Goal: Task Accomplishment & Management: Manage account settings

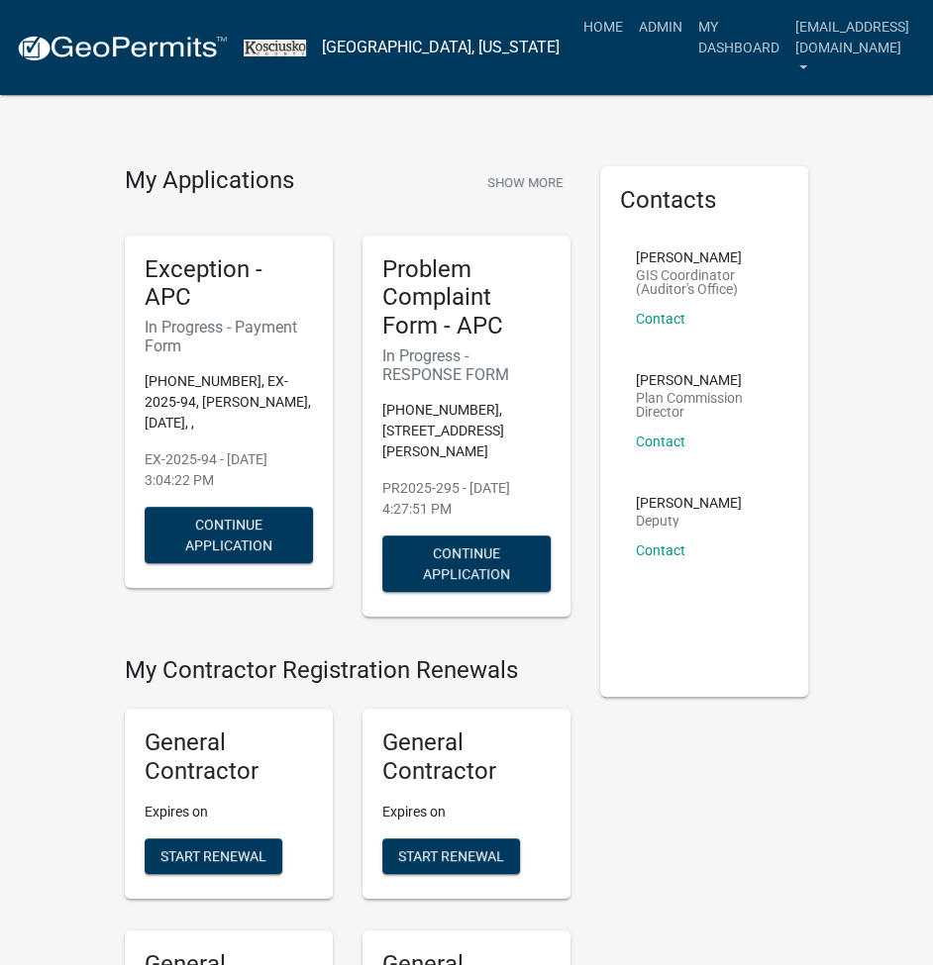
click at [605, 78] on button "Don't show again" at bounding box center [621, 75] width 111 height 33
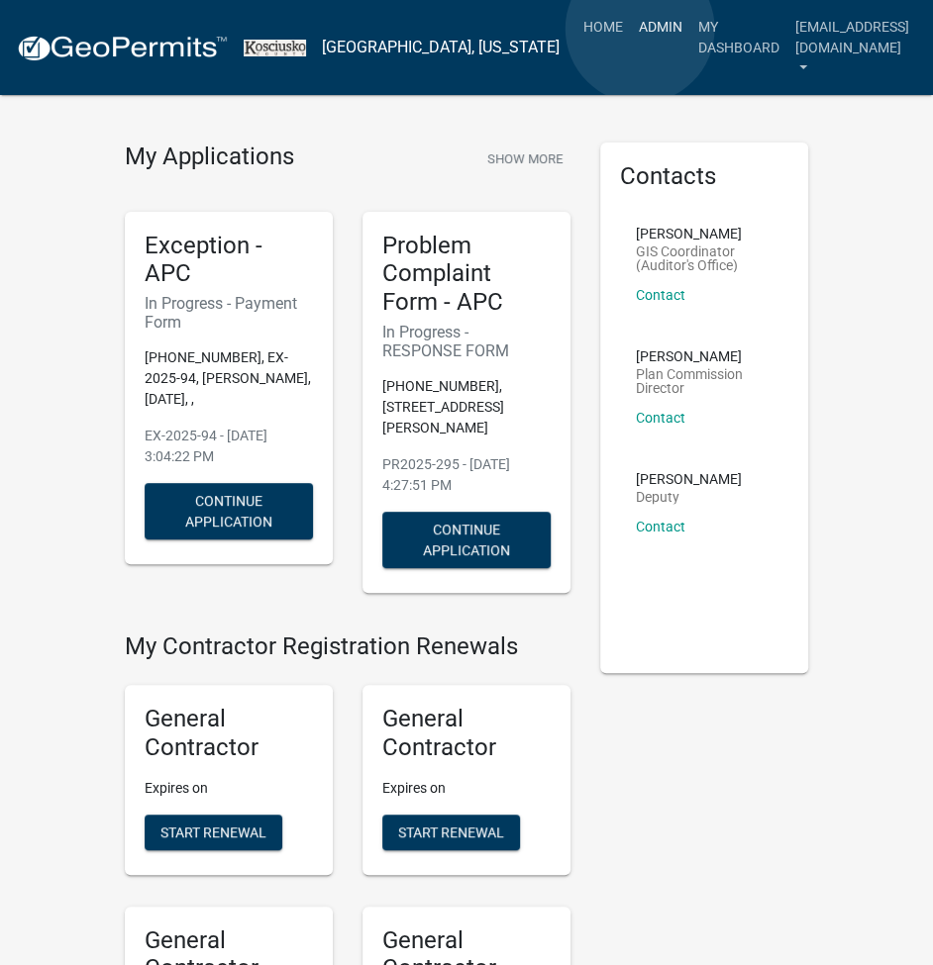
click at [639, 29] on link "Admin" at bounding box center [660, 27] width 59 height 38
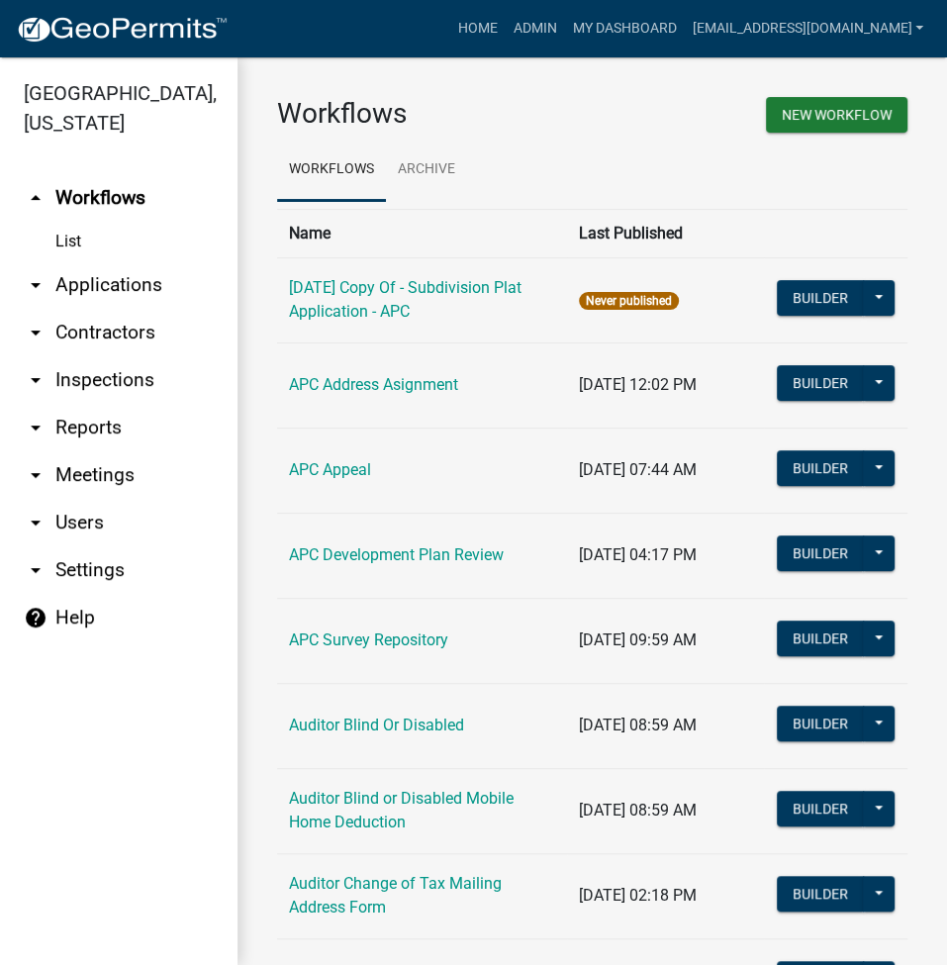
click at [132, 295] on link "arrow_drop_down Applications" at bounding box center [119, 285] width 238 height 48
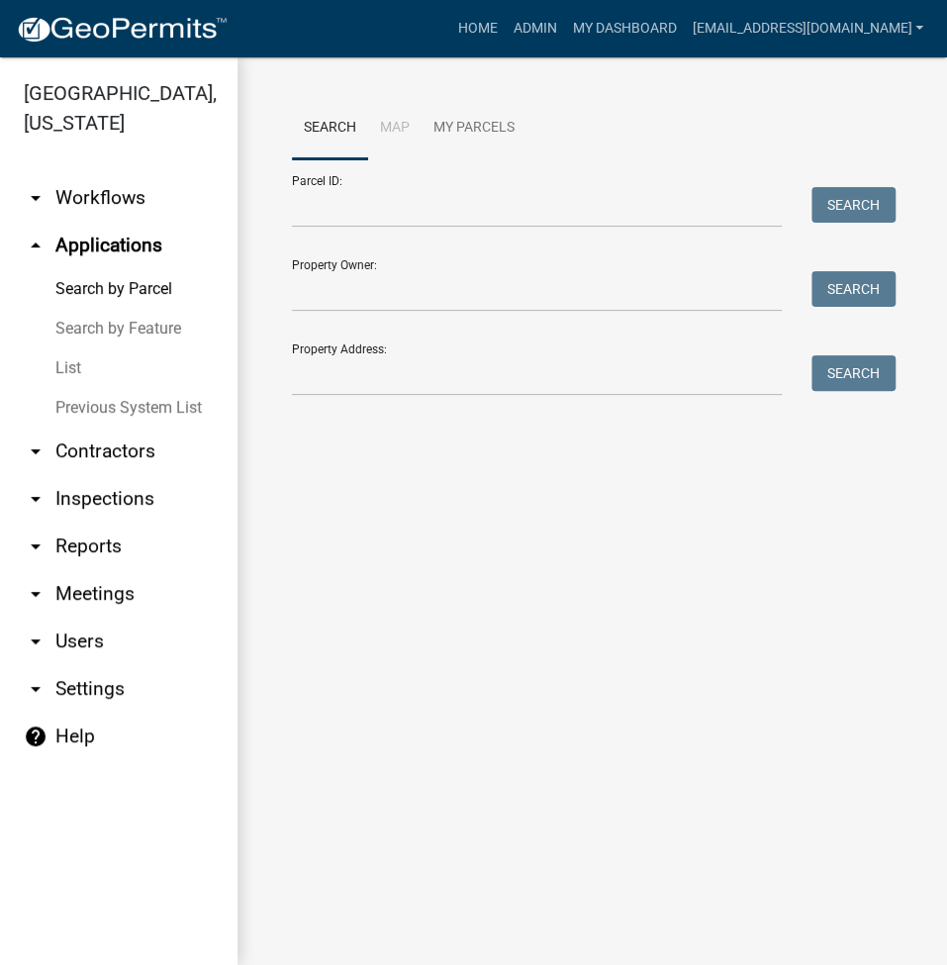
click at [69, 361] on link "List" at bounding box center [119, 368] width 238 height 40
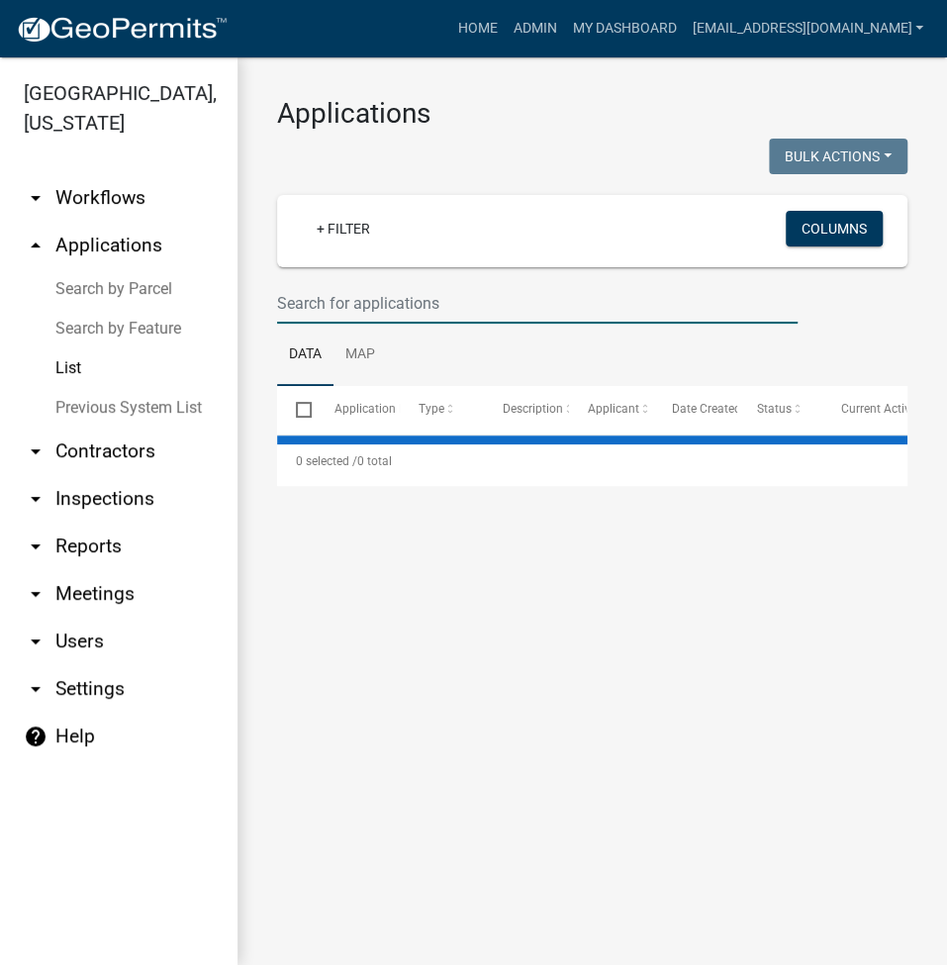
click at [342, 299] on input "text" at bounding box center [537, 303] width 521 height 41
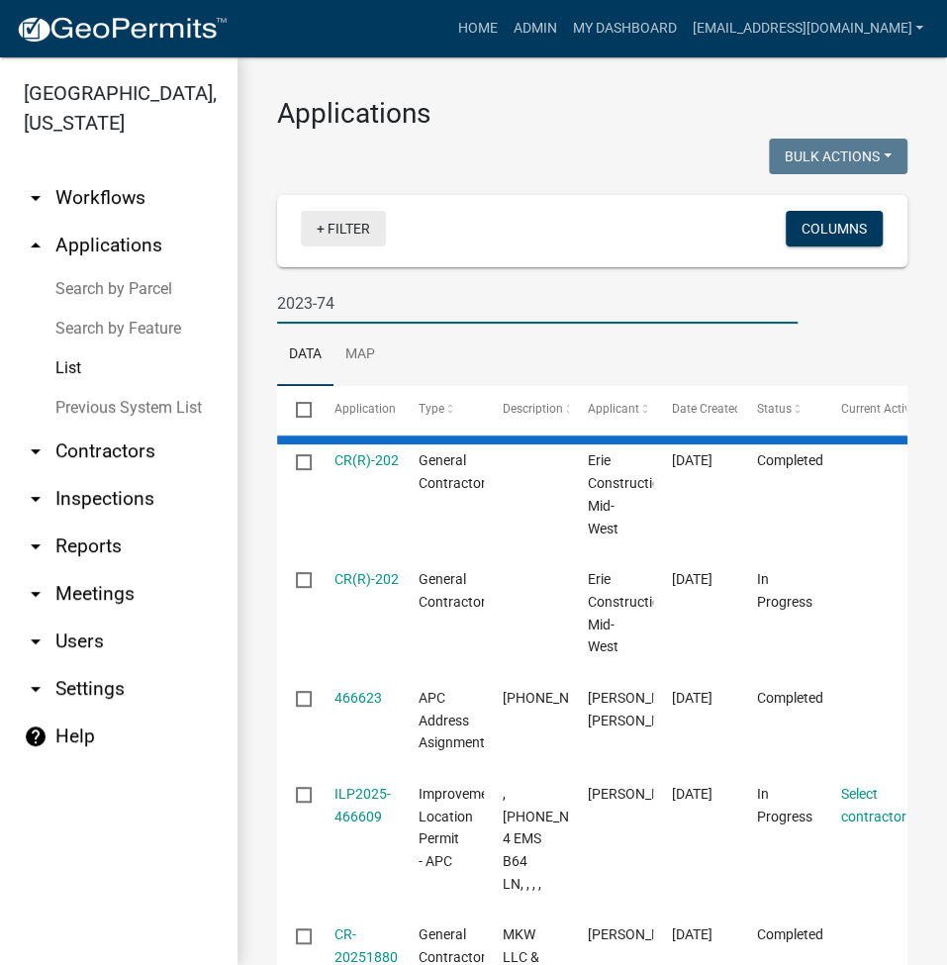
type input "2023-74"
click at [362, 221] on link "+ Filter" at bounding box center [343, 229] width 85 height 36
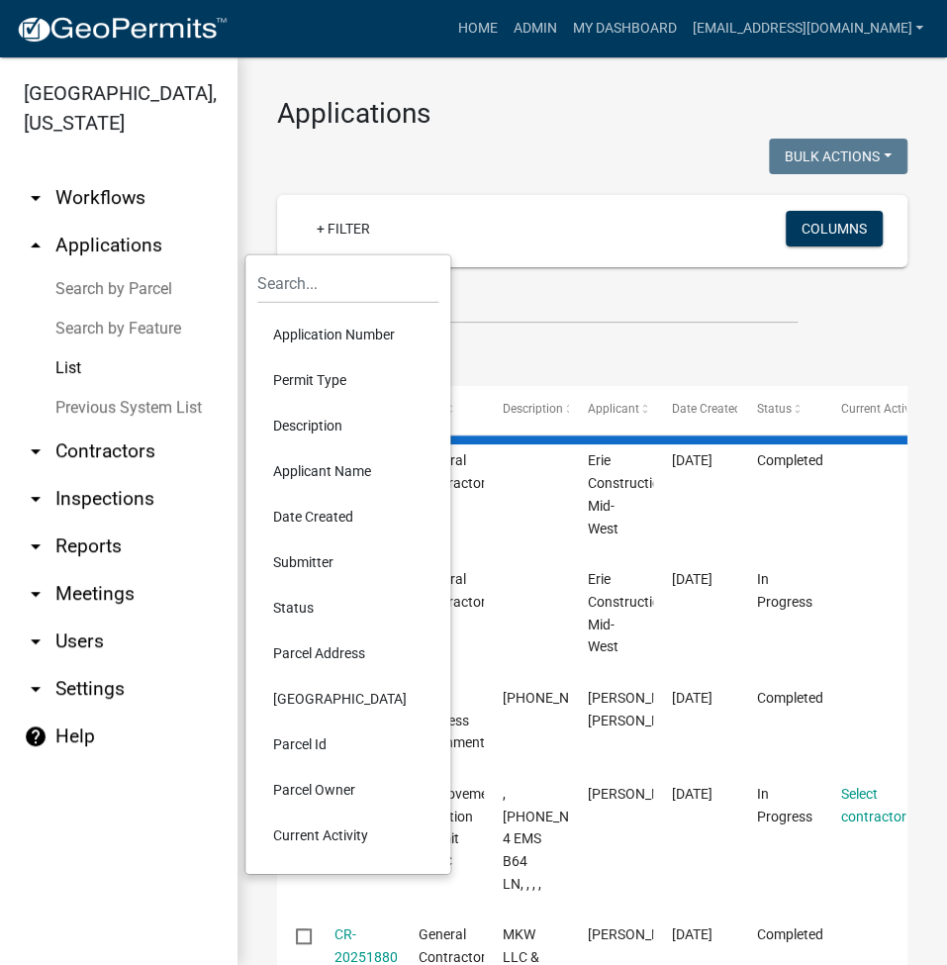
click at [323, 377] on li "Permit Type" at bounding box center [347, 380] width 181 height 46
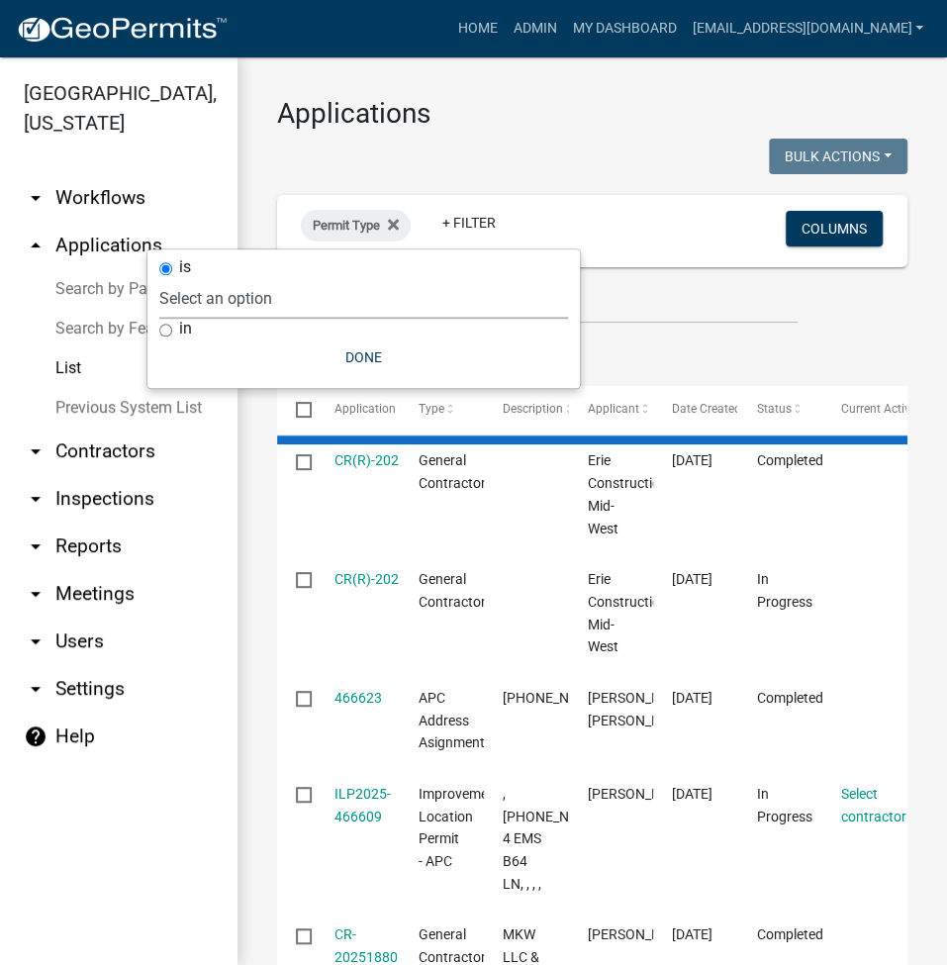
click at [338, 287] on select "Select an option [DATE] Copy Of - Subdivision Plat Application - APC APC Addres…" at bounding box center [363, 298] width 409 height 41
click at [191, 278] on select "Select an option [DATE] Copy Of - Subdivision Plat Application - APC APC Addres…" at bounding box center [363, 298] width 409 height 41
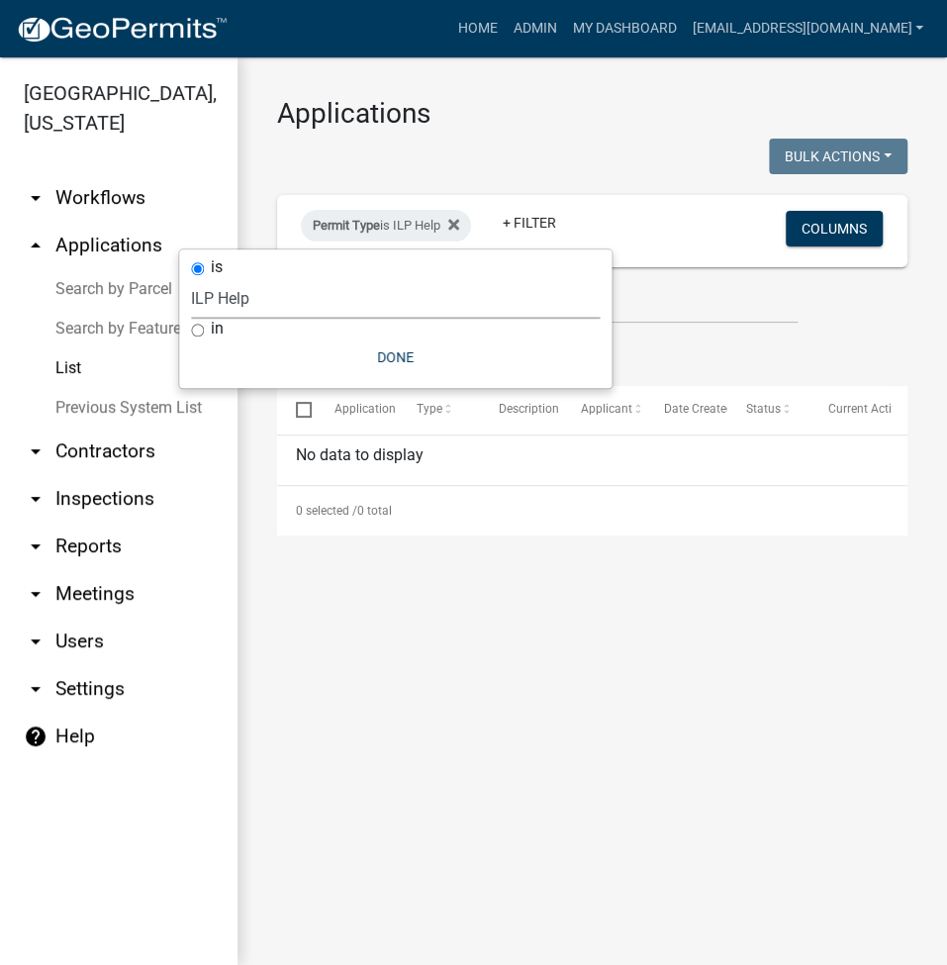
click at [334, 313] on select "Select an option [DATE] Copy Of - Subdivision Plat Application - APC APC Addres…" at bounding box center [395, 298] width 409 height 41
select select "a2c991f8-68ce-43d3-971c-57015753063b"
click at [269, 278] on select "Select an option [DATE] Copy Of - Subdivision Plat Application - APC APC Addres…" at bounding box center [395, 298] width 409 height 41
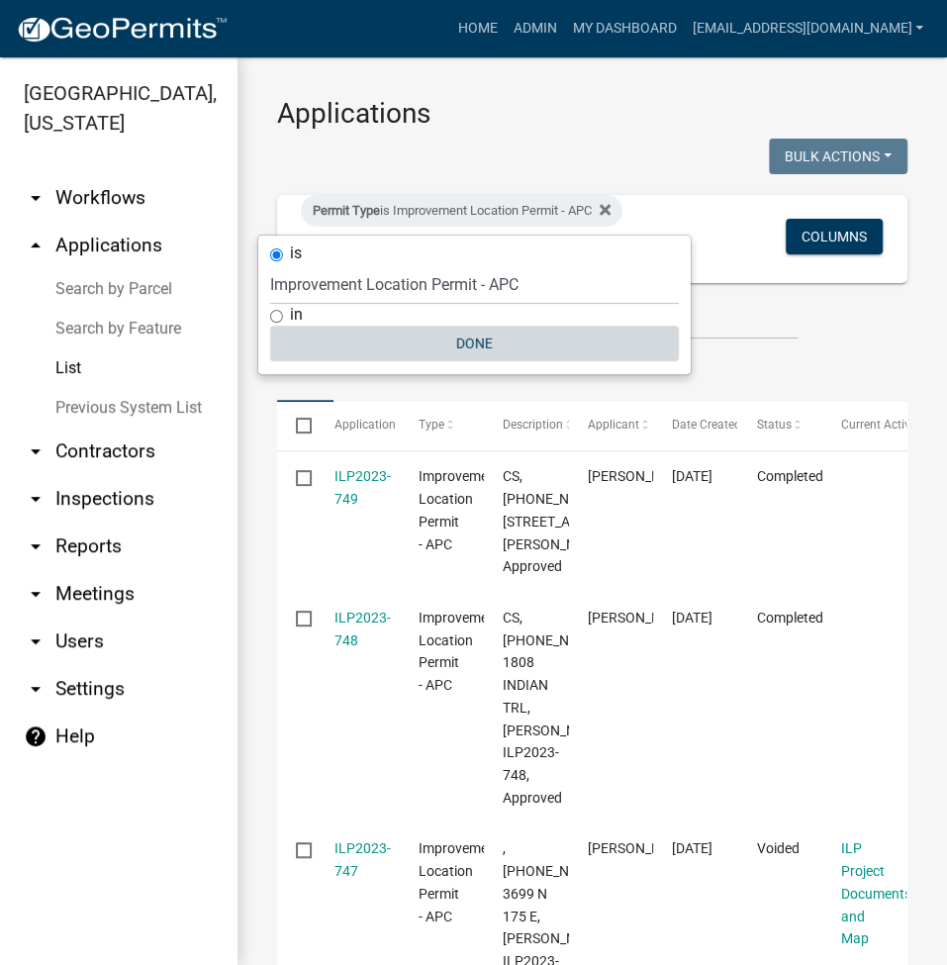
click at [467, 346] on button "Done" at bounding box center [474, 344] width 409 height 36
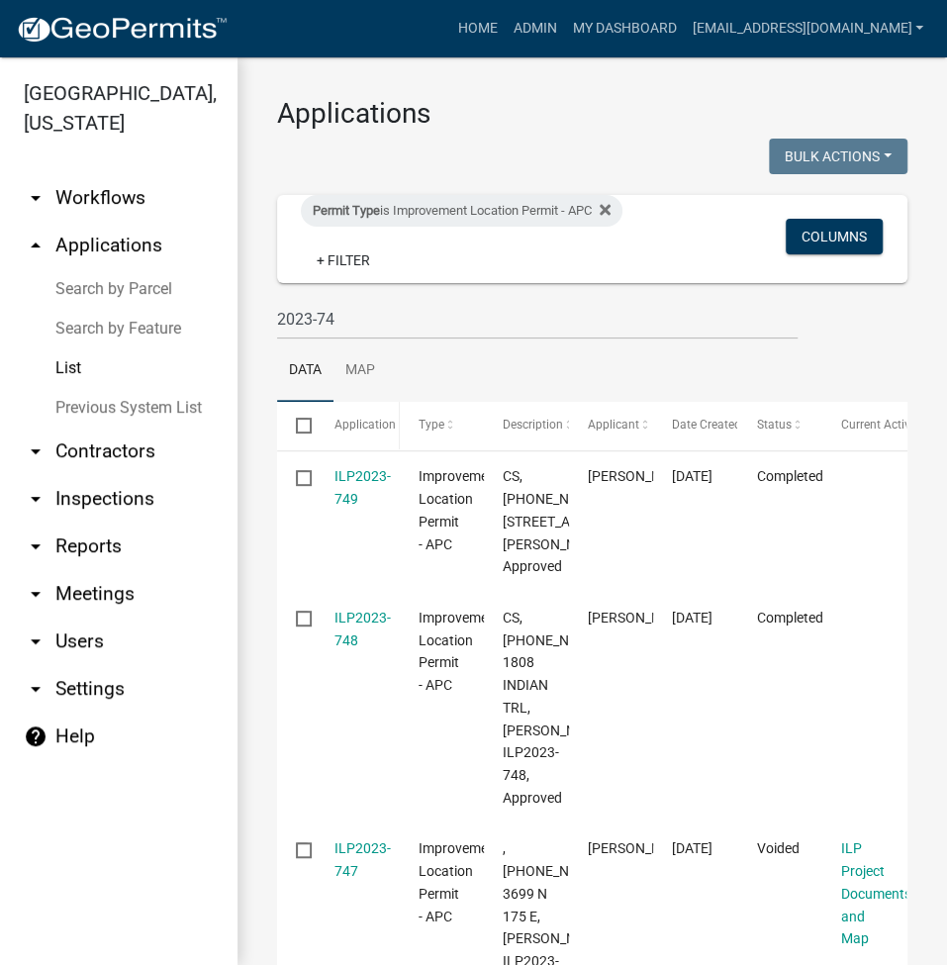
click at [372, 426] on span "Application Number" at bounding box center [389, 425] width 108 height 14
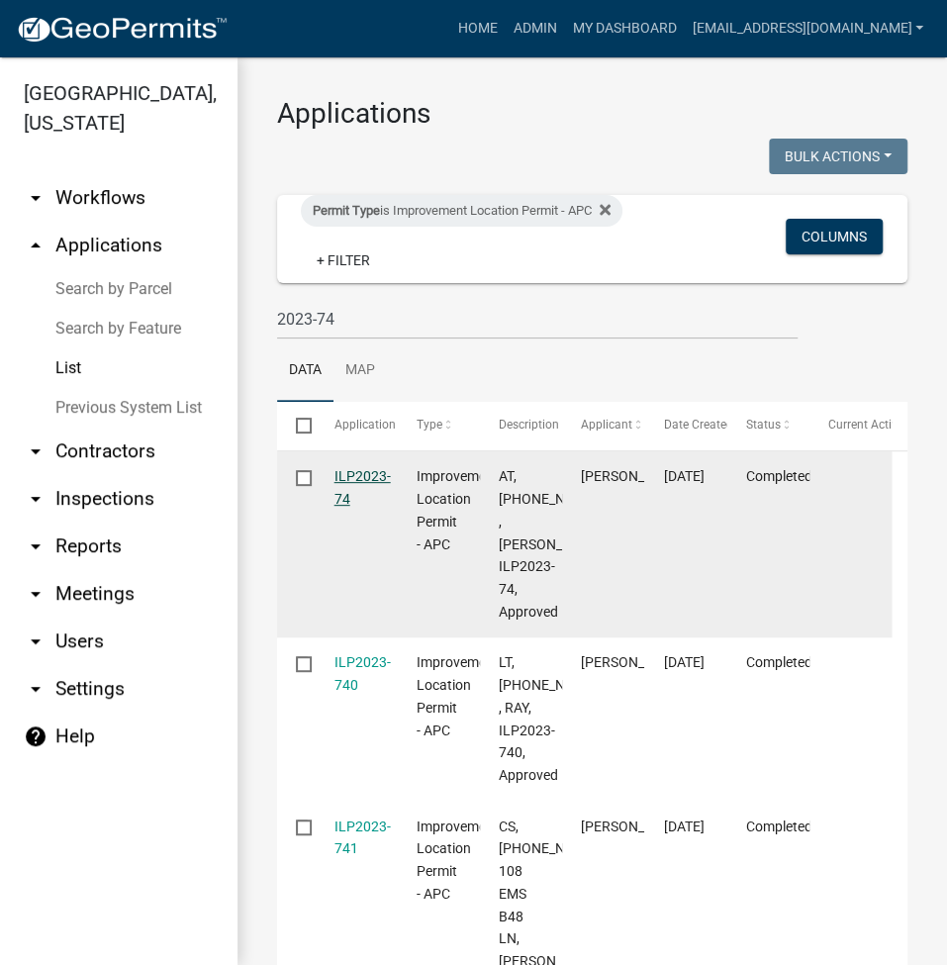
click at [358, 470] on link "ILP2023-74" at bounding box center [363, 487] width 56 height 39
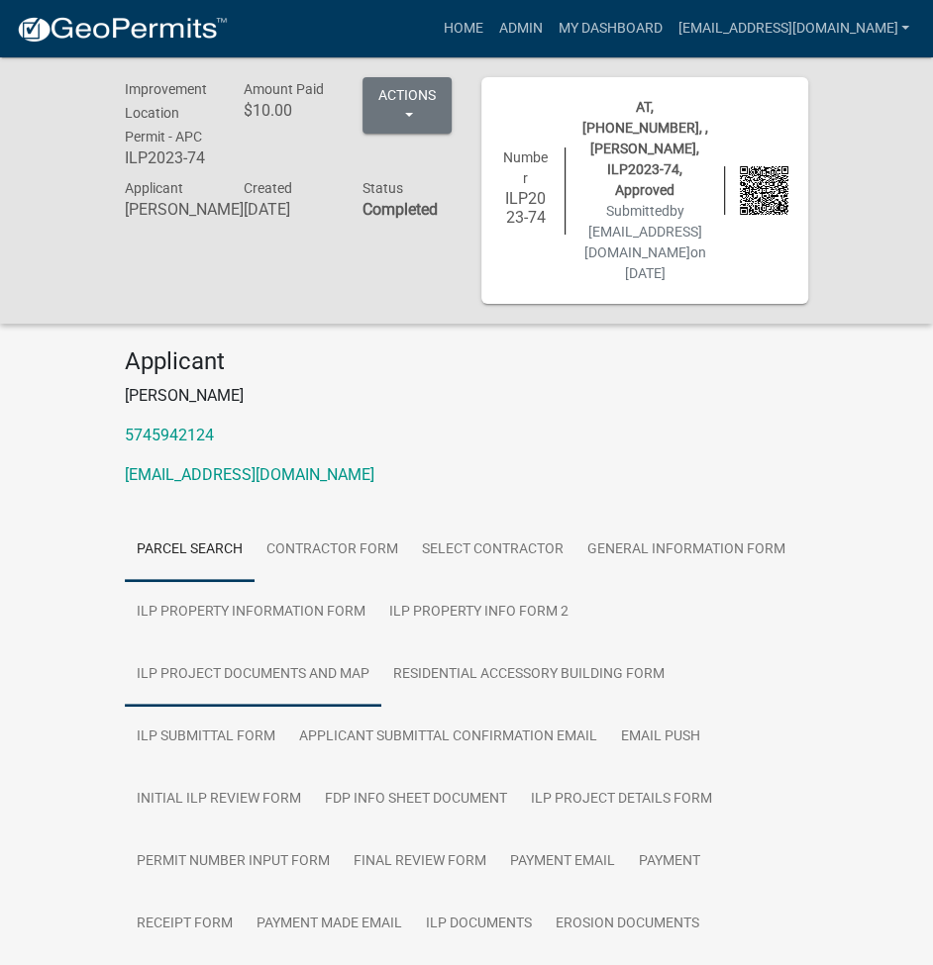
click at [346, 649] on link "ILP Project Documents and Map" at bounding box center [253, 674] width 256 height 63
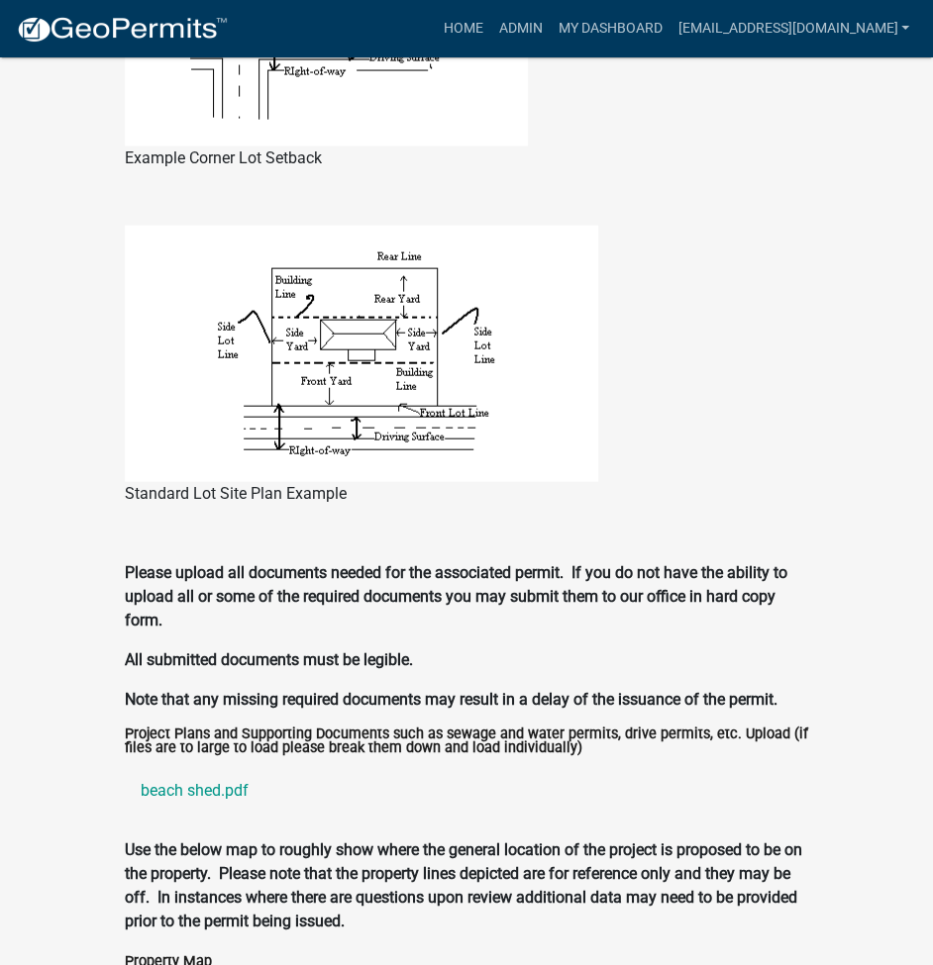
scroll to position [2427, 0]
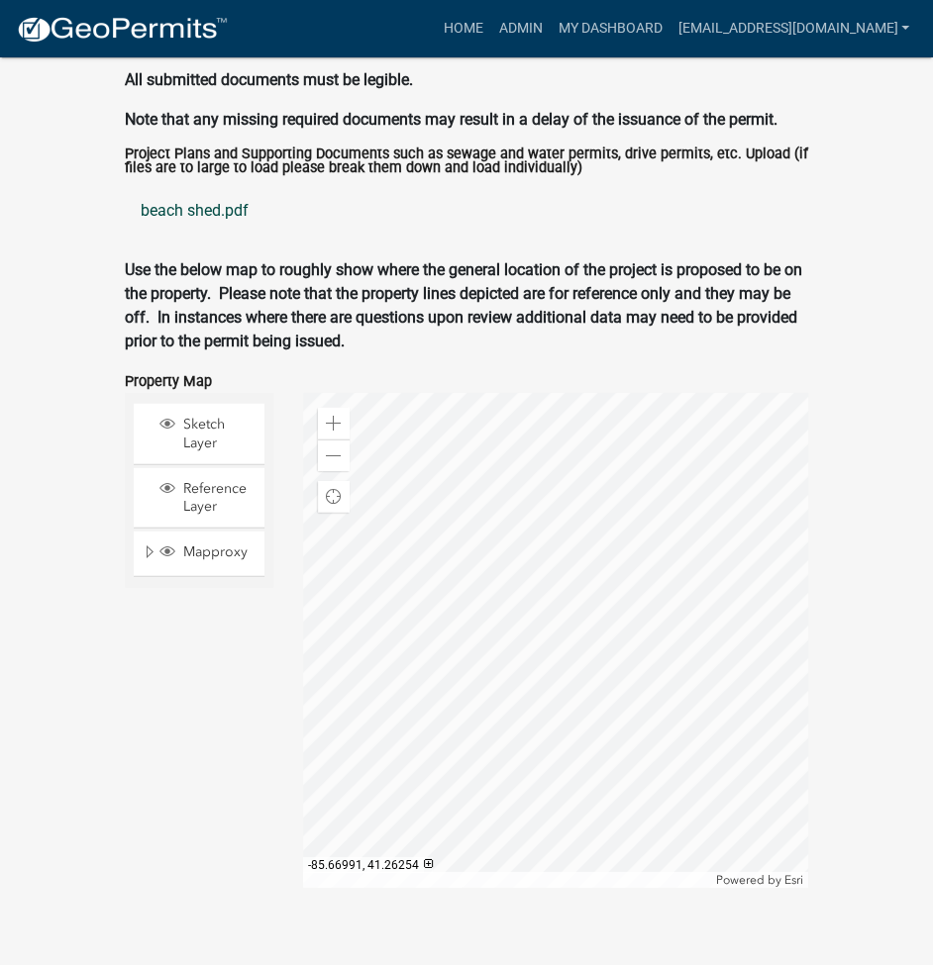
click at [227, 188] on link "beach shed.pdf" at bounding box center [466, 211] width 683 height 48
click at [549, 28] on link "Admin" at bounding box center [519, 29] width 59 height 38
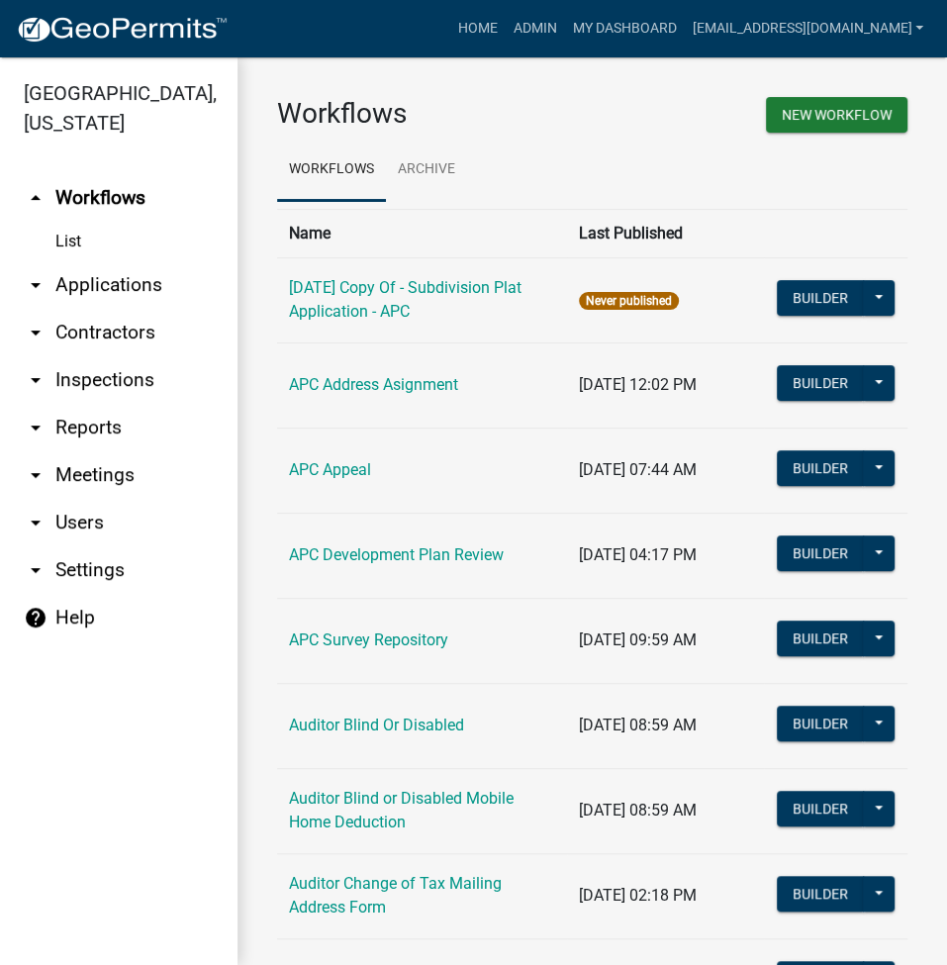
click at [111, 290] on link "arrow_drop_down Applications" at bounding box center [119, 285] width 238 height 48
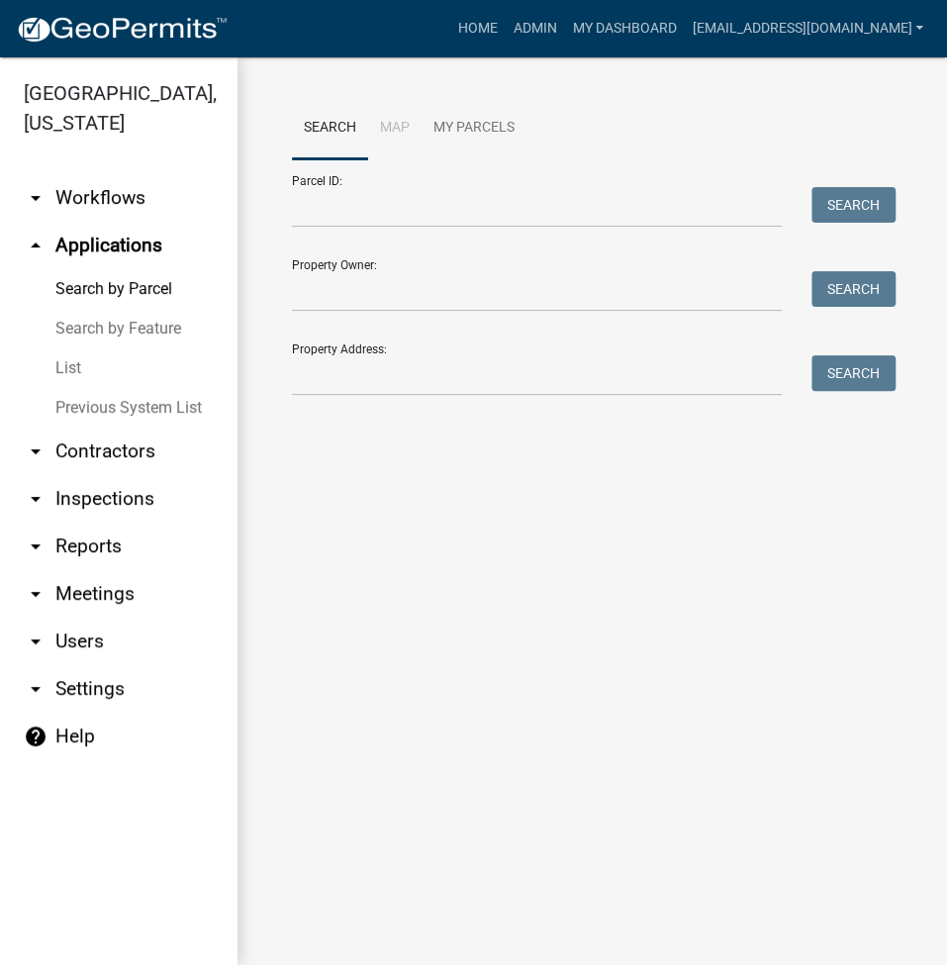
click at [65, 371] on link "List" at bounding box center [119, 368] width 238 height 40
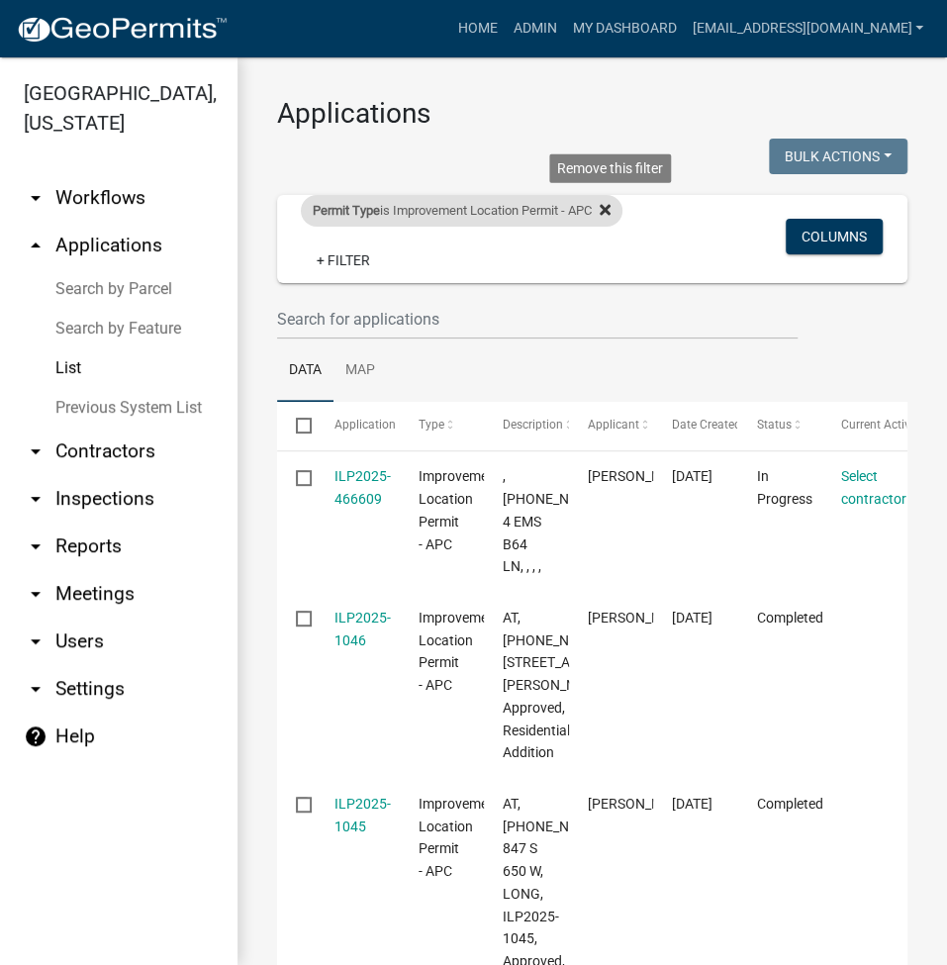
click at [611, 214] on icon at bounding box center [605, 209] width 11 height 11
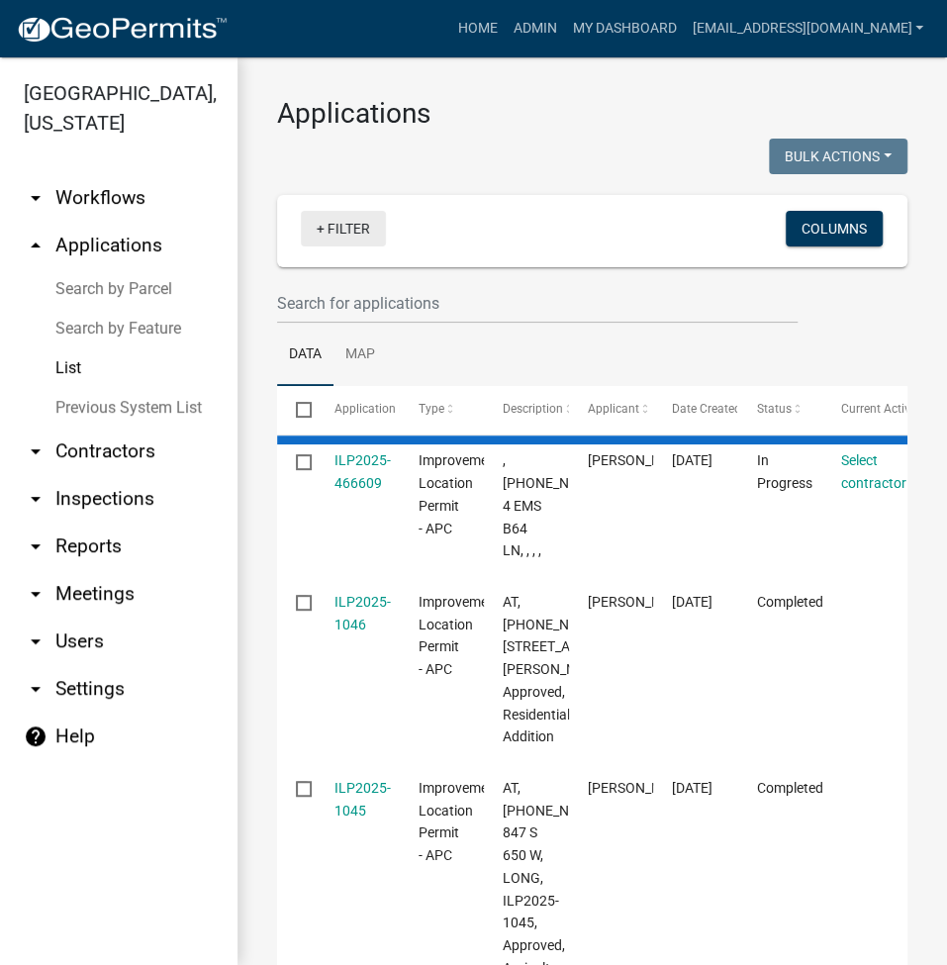
click at [352, 245] on link "+ Filter" at bounding box center [343, 229] width 85 height 36
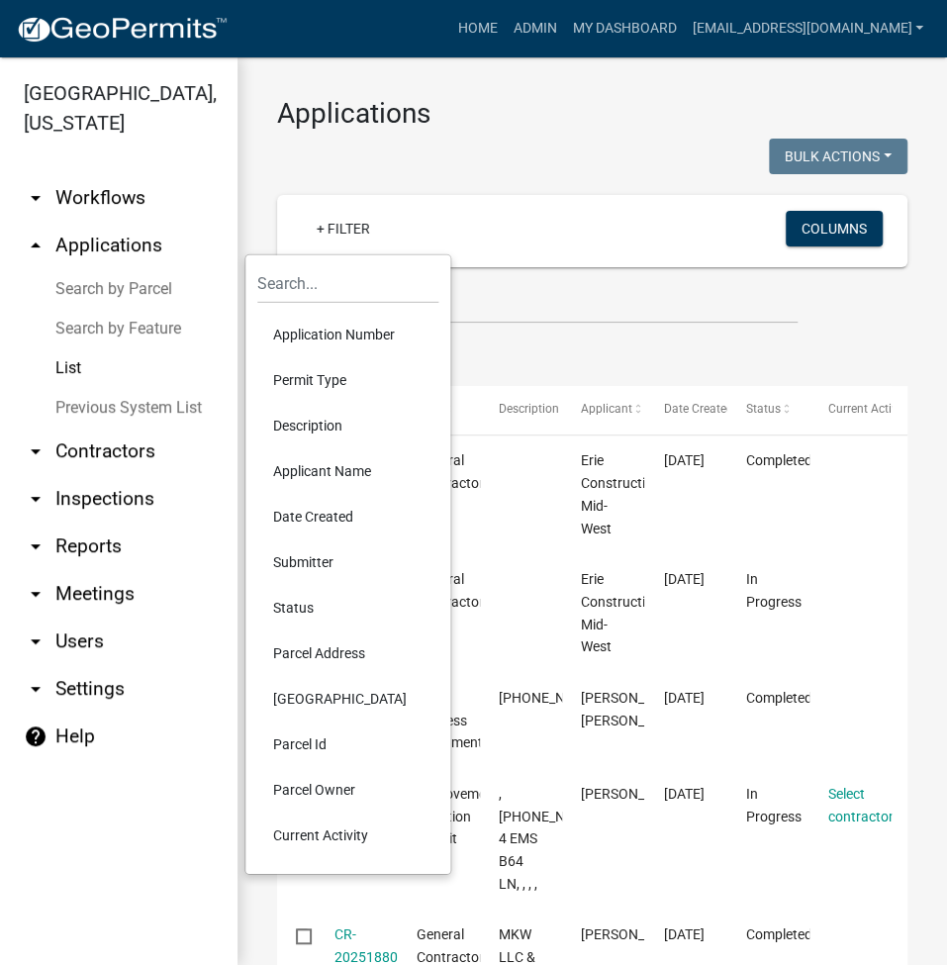
click at [319, 392] on li "Permit Type" at bounding box center [347, 380] width 181 height 46
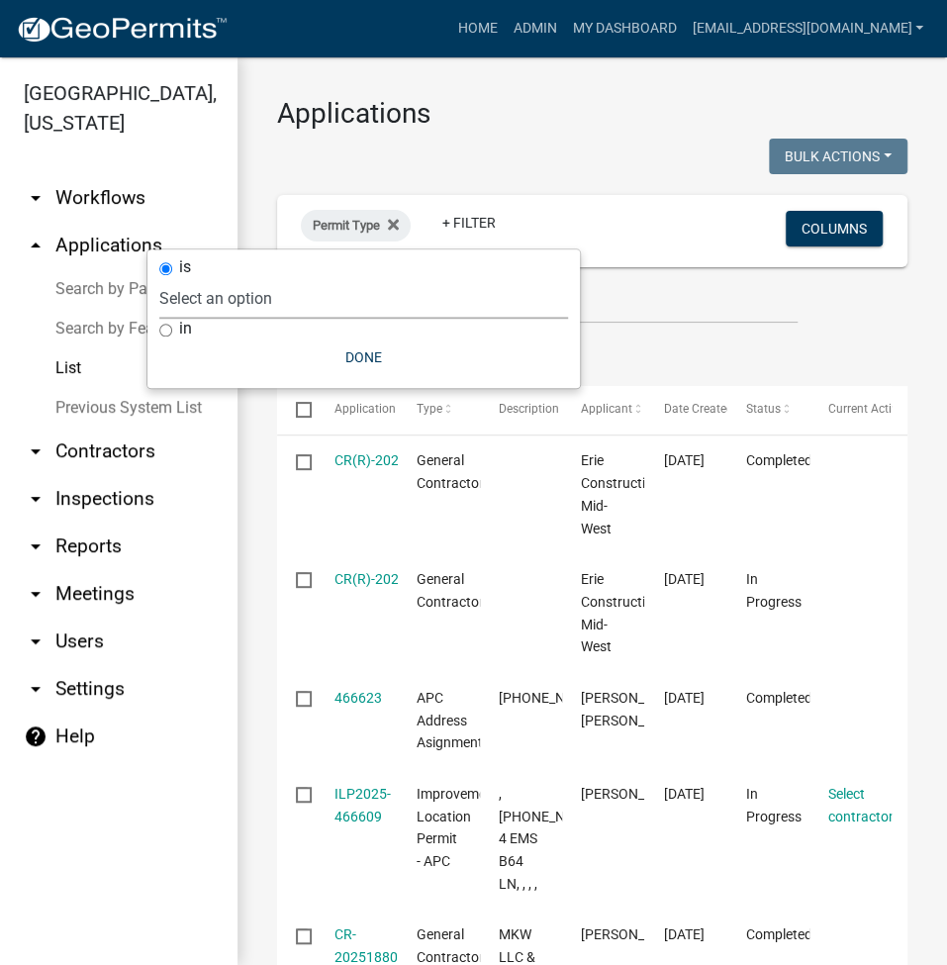
click at [314, 302] on select "Select an option [DATE] Copy Of - Subdivision Plat Application - APC APC Addres…" at bounding box center [363, 298] width 409 height 41
select select "62e92f07-078c-4b03-ab64-2df14995bf57"
click at [271, 303] on div "is Select an option [DATE] Copy Of - Subdivision Plat Application - APC APC Add…" at bounding box center [363, 318] width 433 height 139
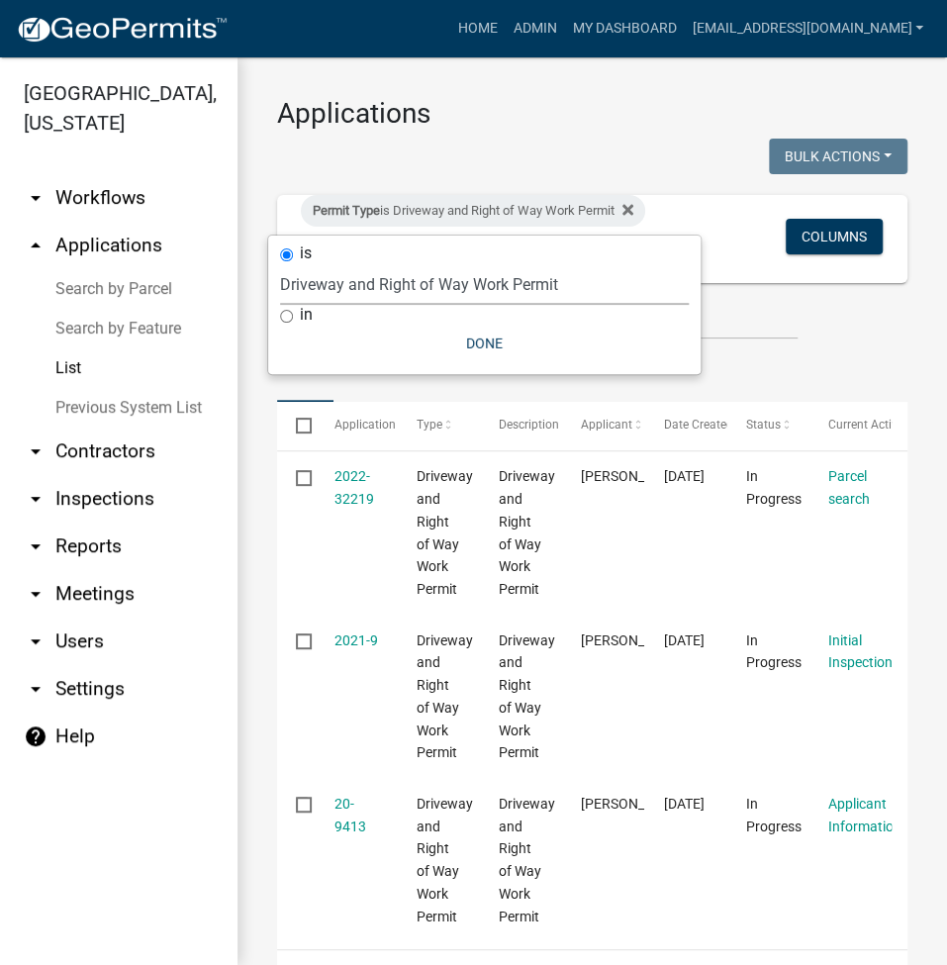
click at [446, 281] on select "Select an option [DATE] Copy Of - Subdivision Plat Application - APC APC Addres…" at bounding box center [484, 284] width 409 height 41
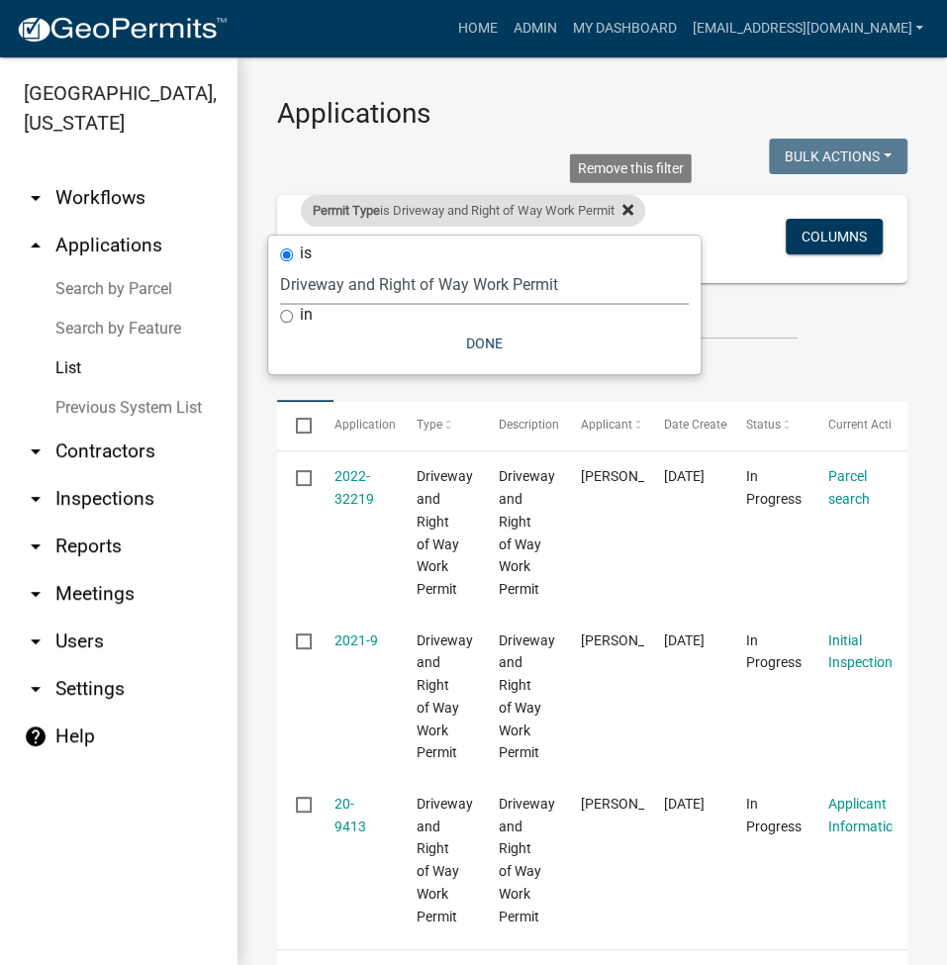
click at [634, 206] on icon at bounding box center [628, 209] width 11 height 11
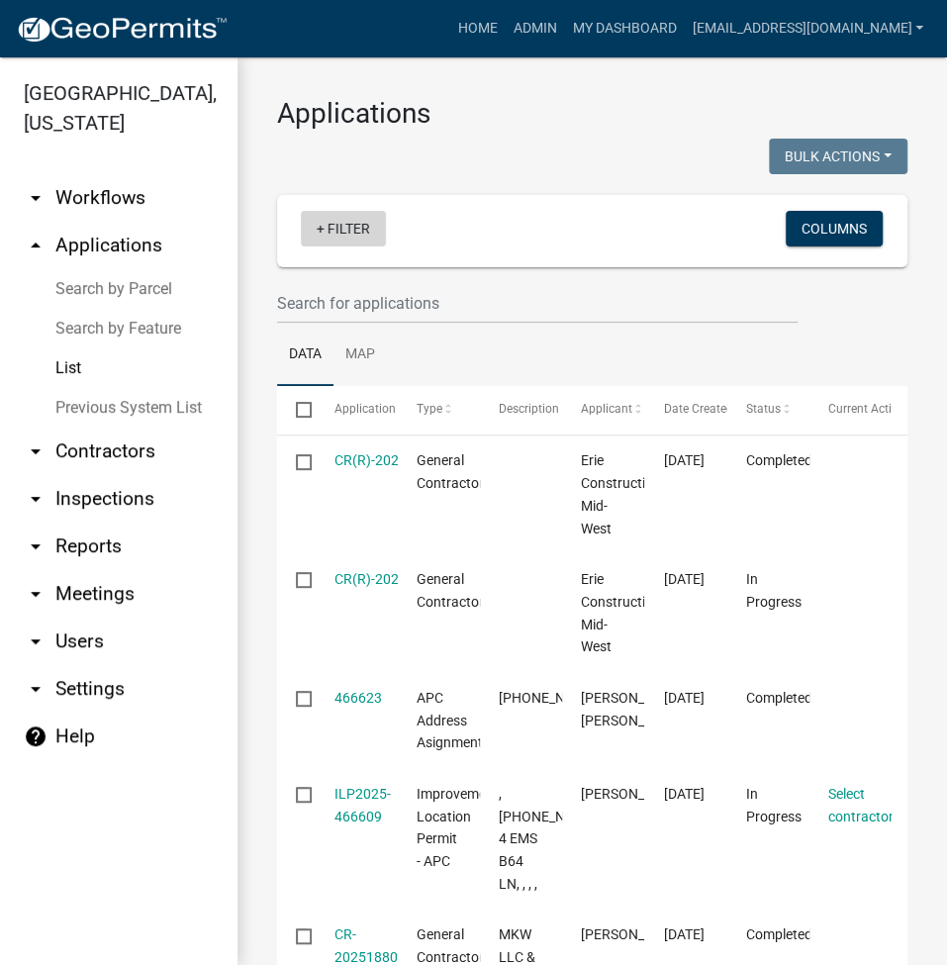
click at [345, 219] on link "+ Filter" at bounding box center [343, 229] width 85 height 36
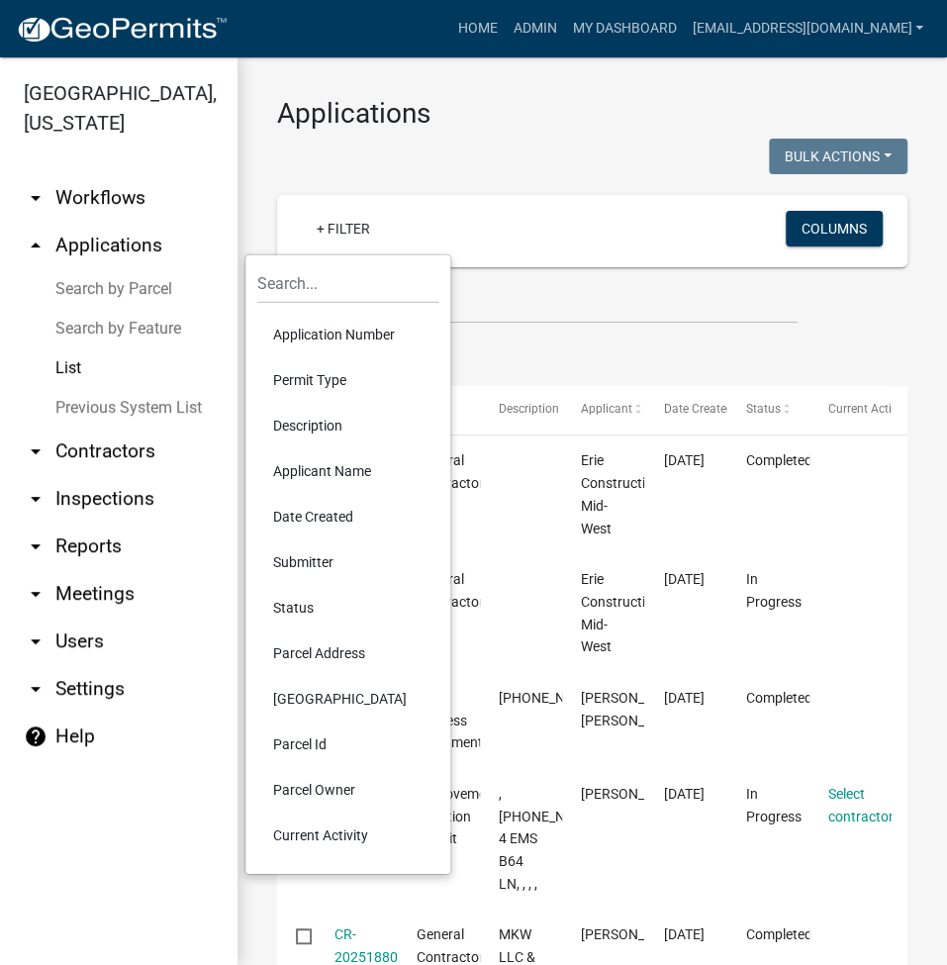
click at [317, 366] on li "Permit Type" at bounding box center [347, 380] width 181 height 46
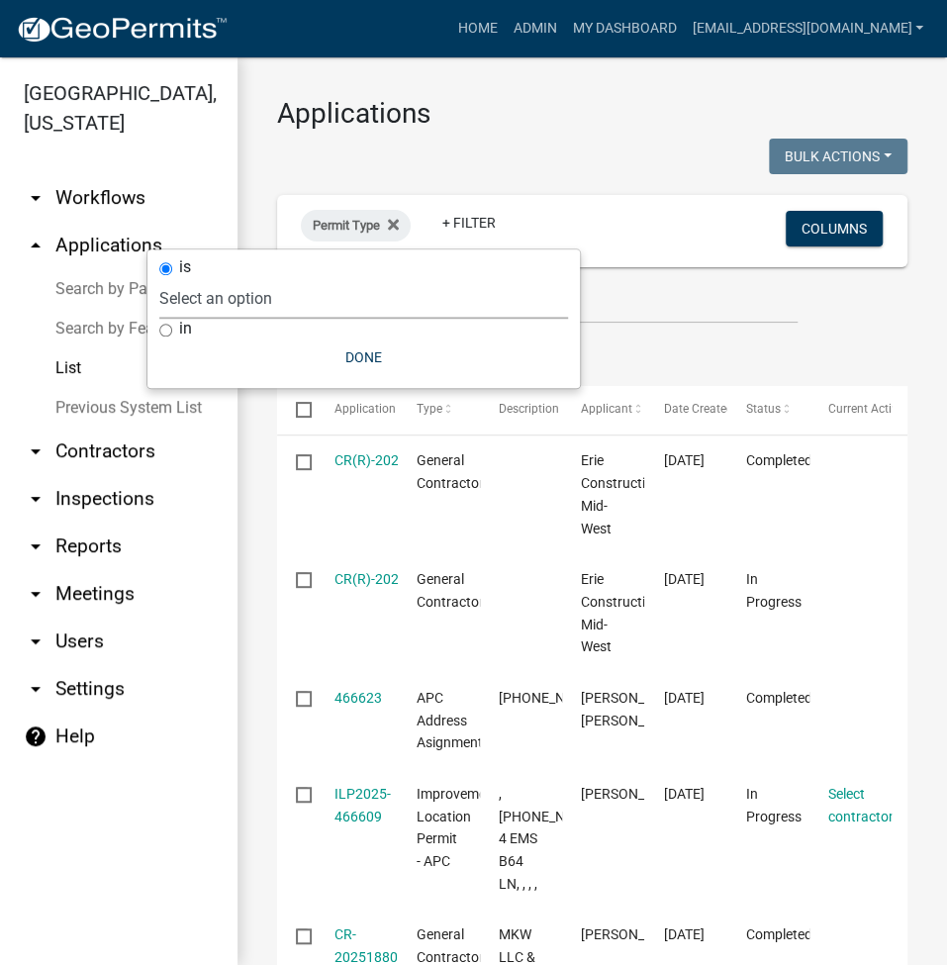
click at [317, 291] on select "Select an option [DATE] Copy Of - Subdivision Plat Application - APC APC Addres…" at bounding box center [363, 298] width 409 height 41
select select "06555e07-7e79-4569-9f73-610b83aead0f"
click at [260, 278] on select "Select an option [DATE] Copy Of - Subdivision Plat Application - APC APC Addres…" at bounding box center [363, 298] width 409 height 41
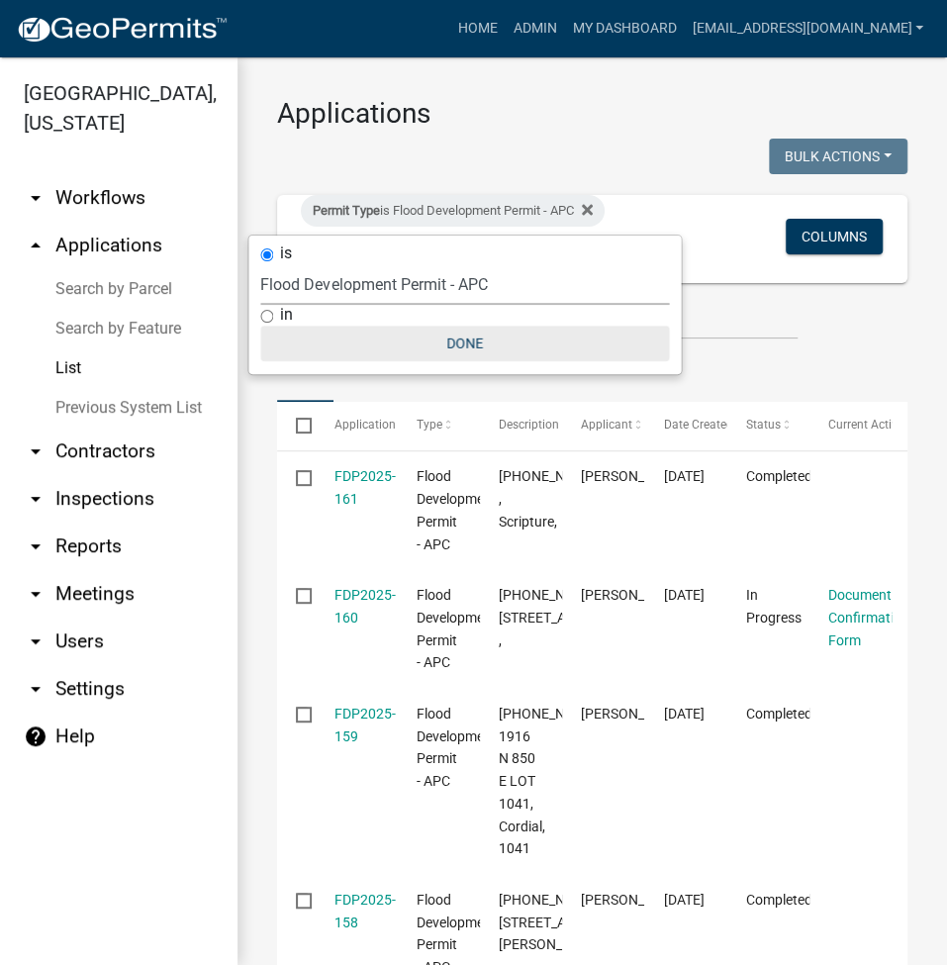
click at [462, 349] on button "Done" at bounding box center [464, 344] width 409 height 36
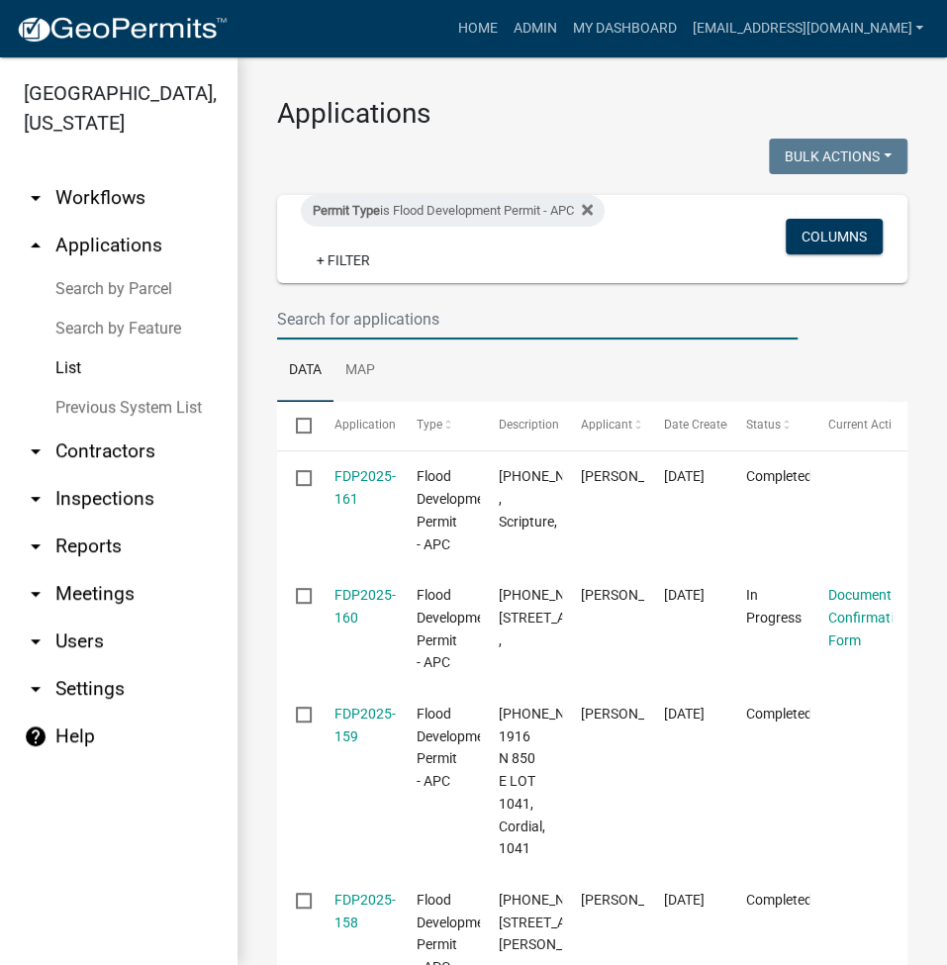
click at [388, 321] on input "text" at bounding box center [537, 319] width 521 height 41
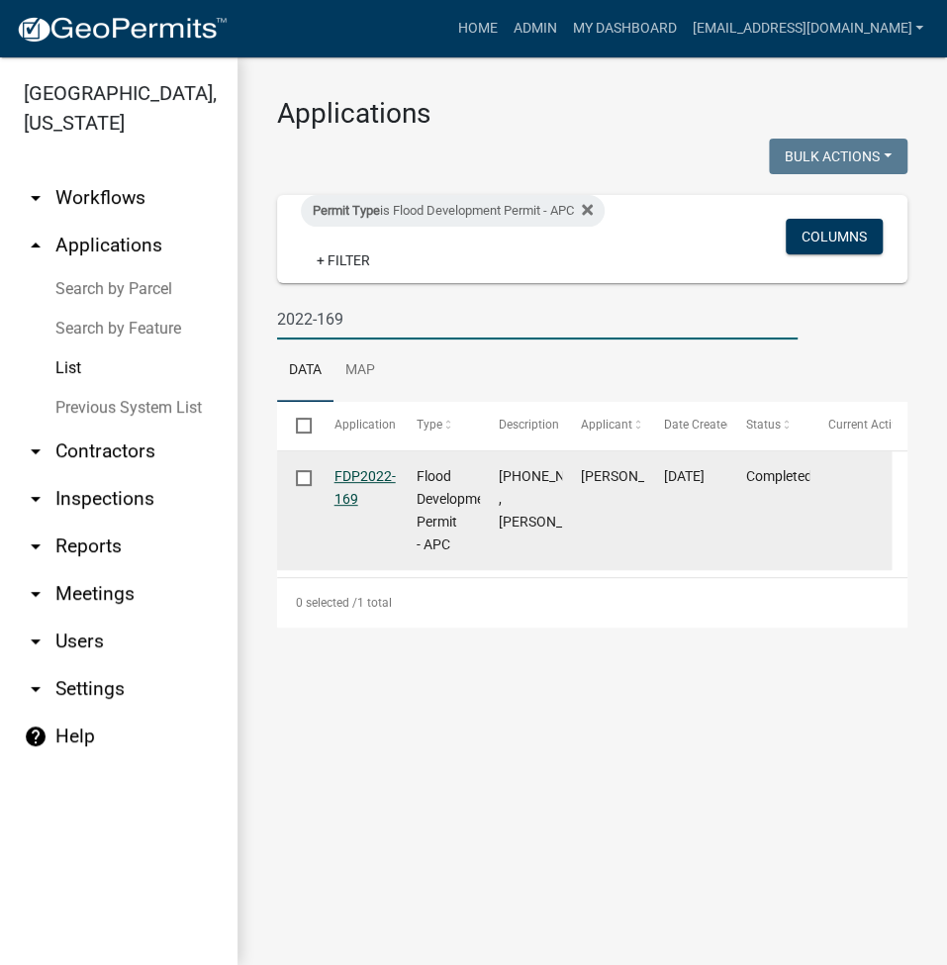
type input "2022-169"
click at [355, 470] on link "FDP2022-169" at bounding box center [365, 487] width 61 height 39
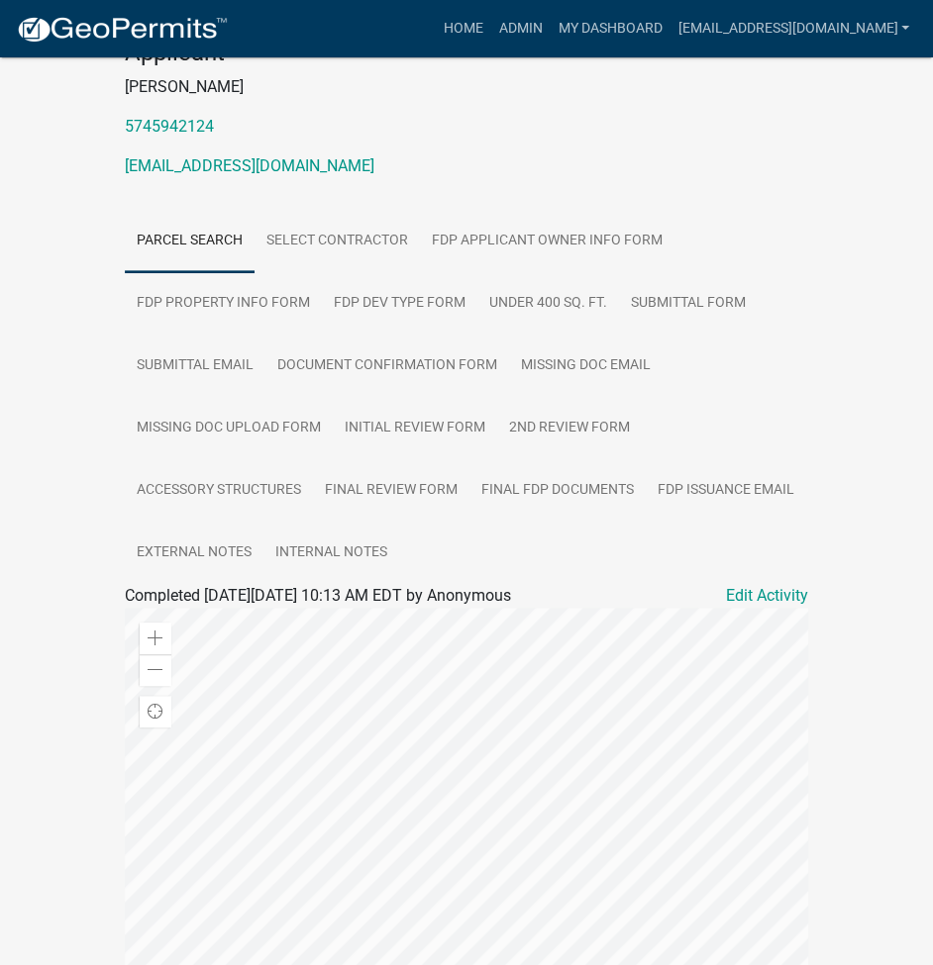
scroll to position [263, 0]
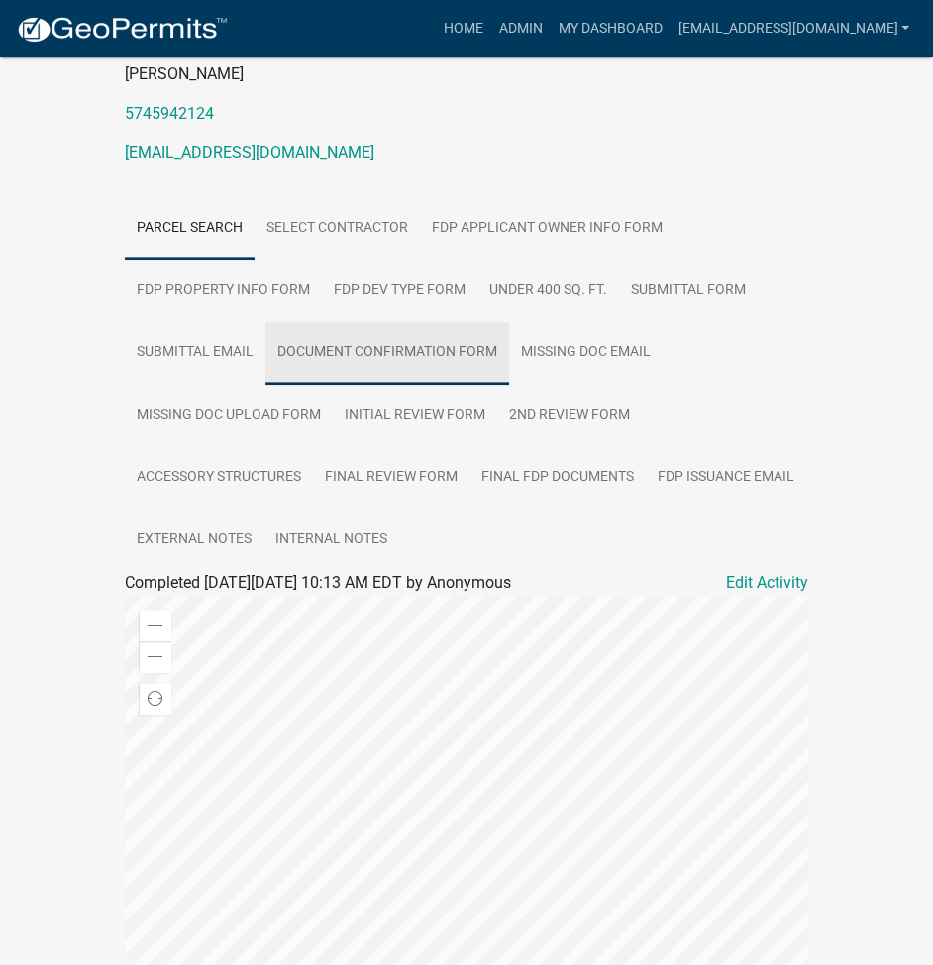
click at [386, 371] on link "Document Confirmation Form" at bounding box center [387, 353] width 244 height 63
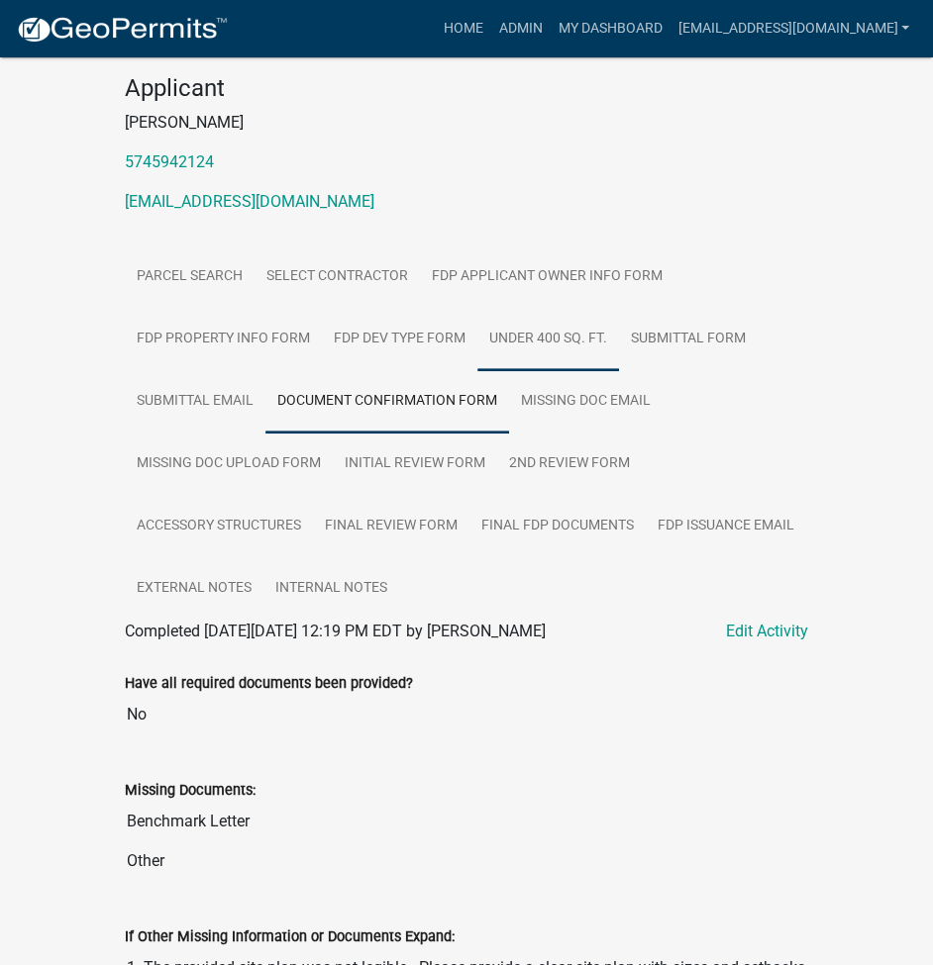
scroll to position [183, 0]
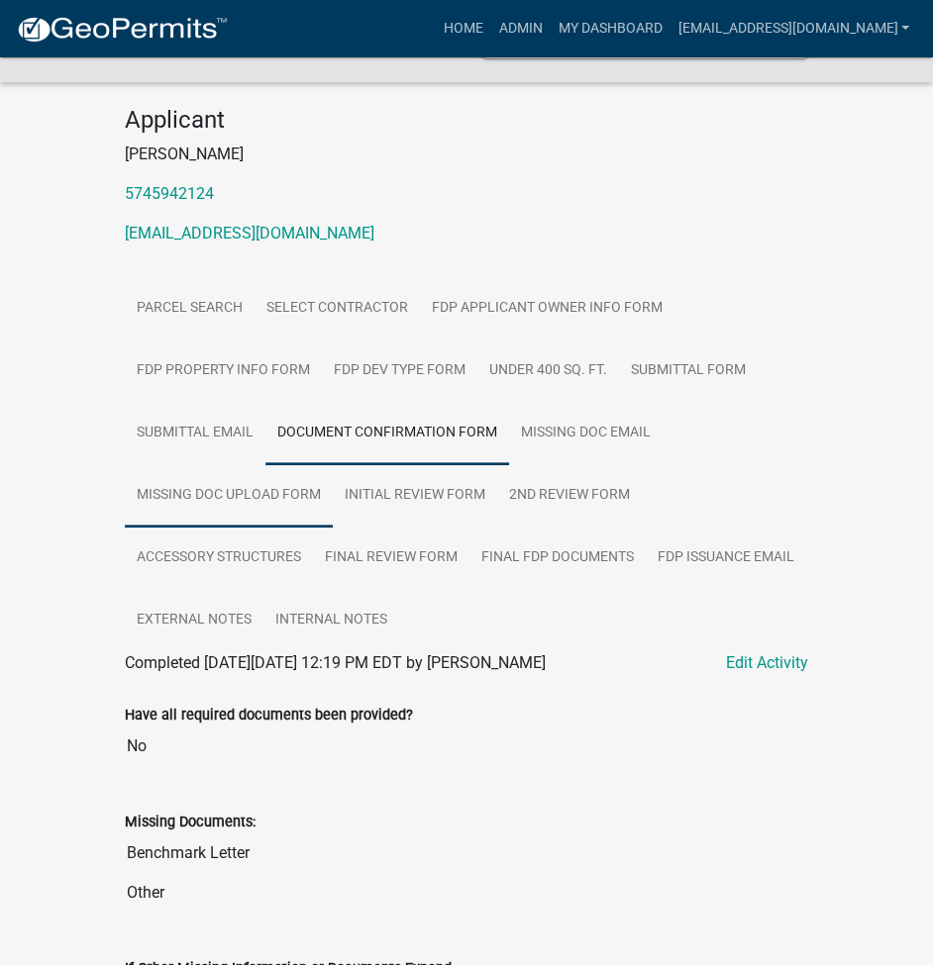
click at [215, 527] on link "Missing Doc Upload Form" at bounding box center [229, 495] width 208 height 63
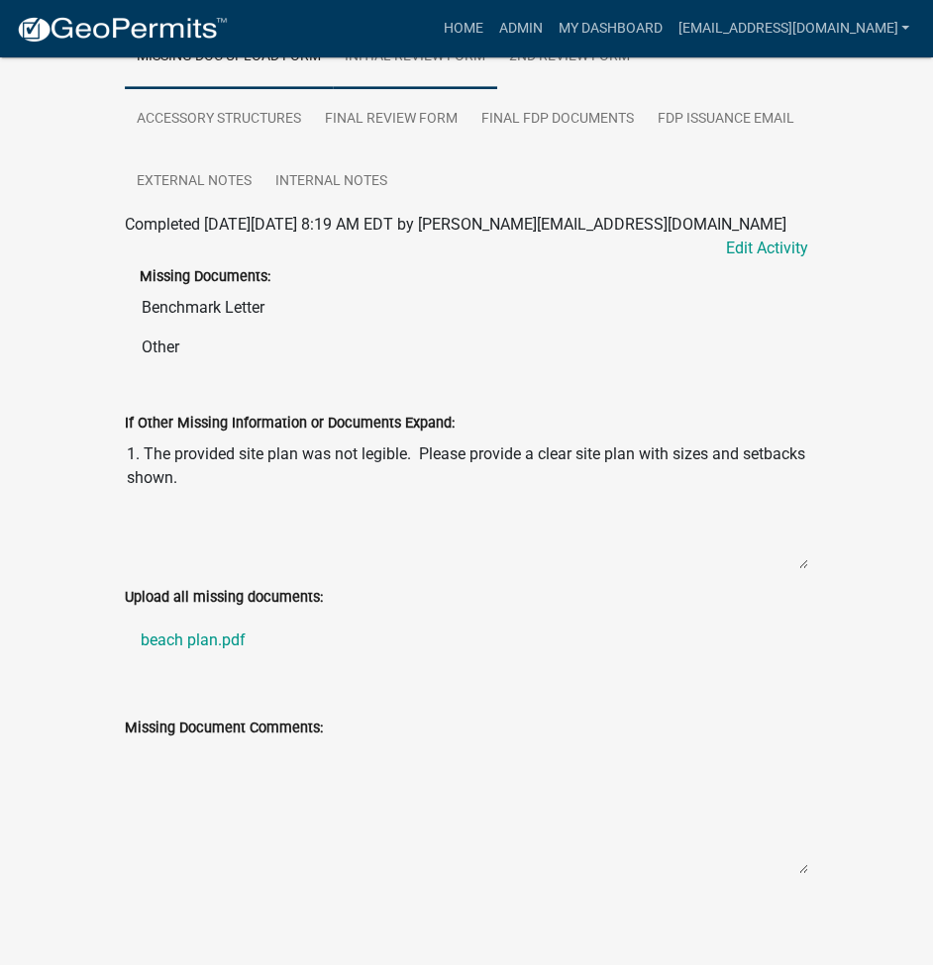
scroll to position [645, 0]
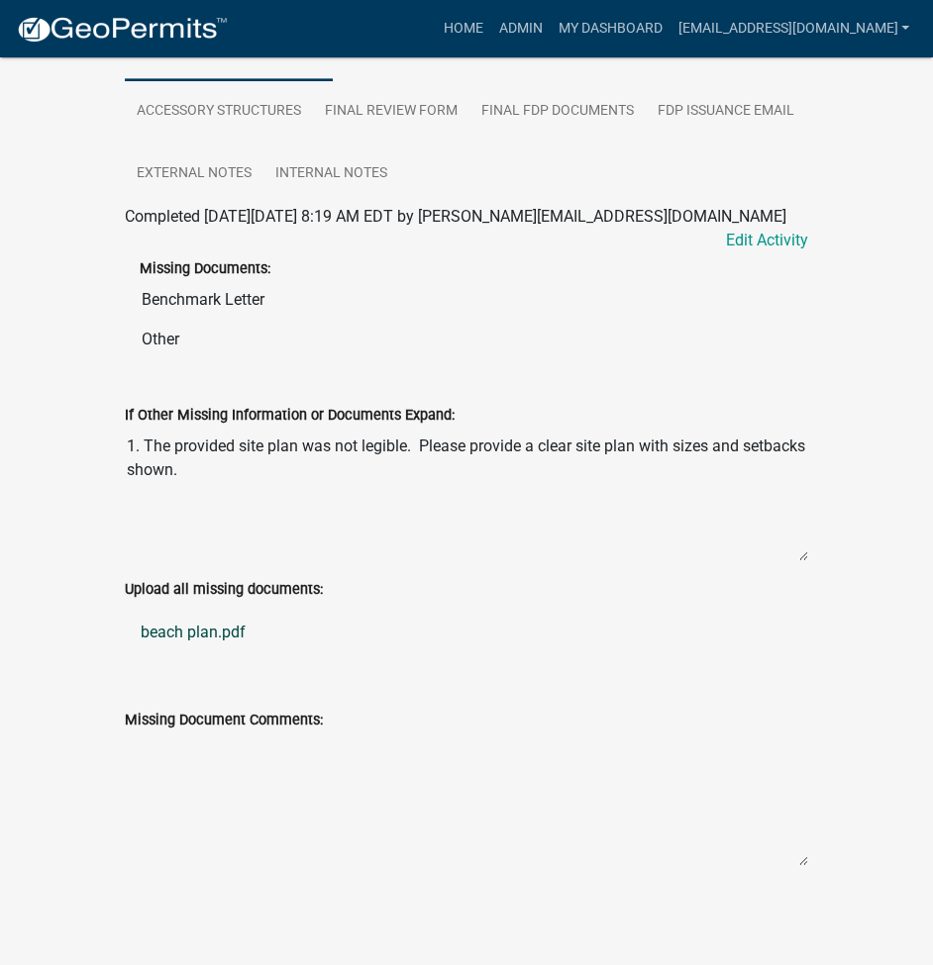
click at [196, 641] on link "beach plan.pdf" at bounding box center [466, 633] width 683 height 48
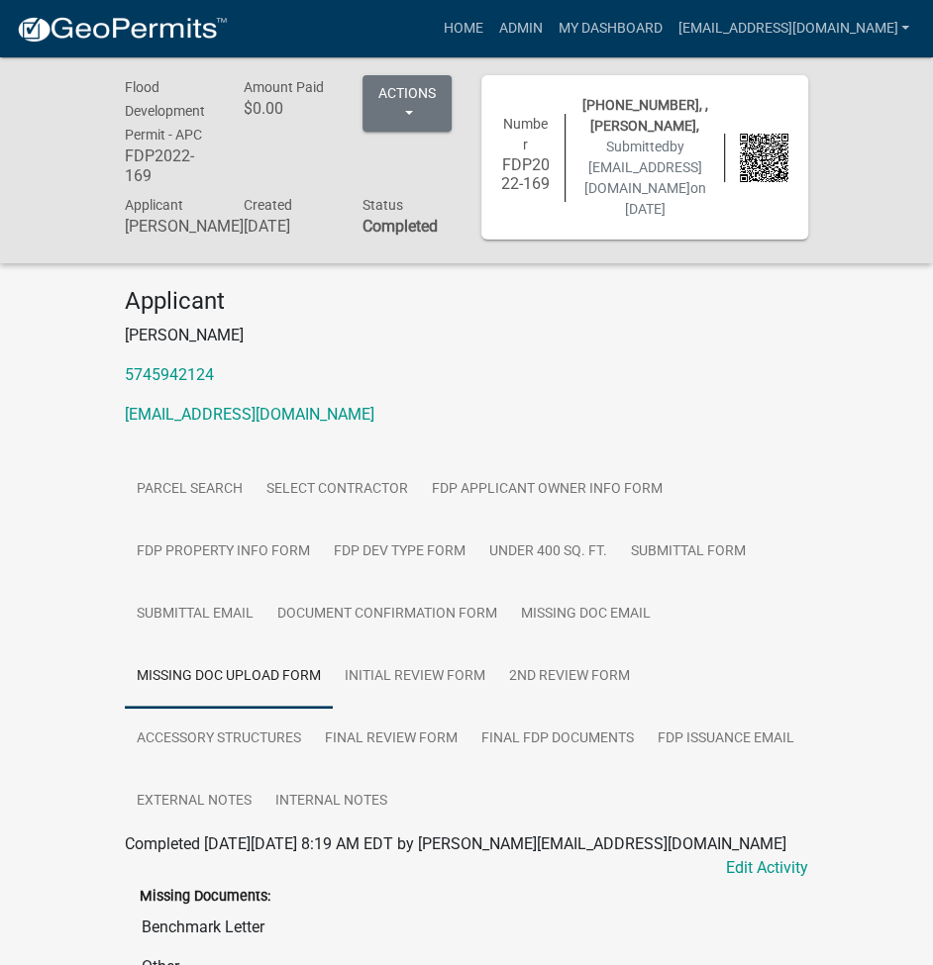
scroll to position [0, 0]
